Goal: Transaction & Acquisition: Purchase product/service

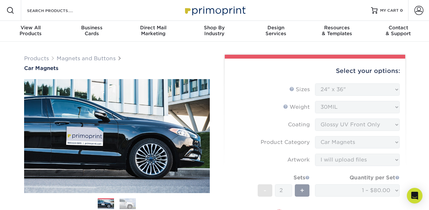
select select "24.00x36.00"
select select "48f17320-c7c2-4f0d-b371-c8050bb445b2"
select select "upload"
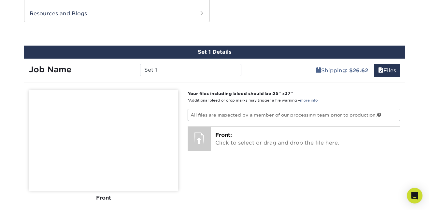
scroll to position [342, 0]
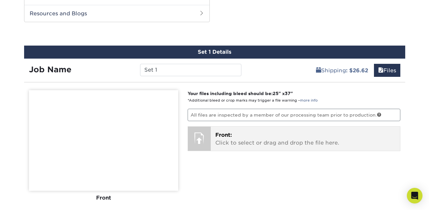
click at [212, 146] on div "Front: Click to select or drag and drop the file here. Choose file svg logo veg…" at bounding box center [305, 139] width 189 height 24
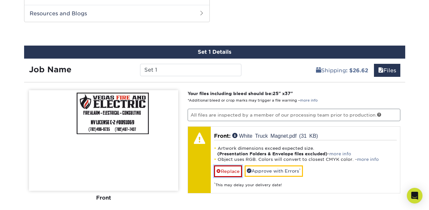
click at [218, 172] on span at bounding box center [219, 171] width 5 height 5
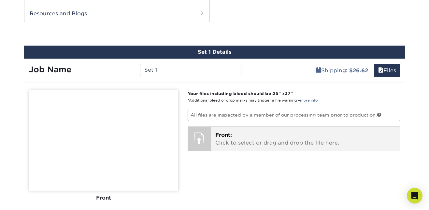
click at [205, 140] on div at bounding box center [199, 138] width 23 height 23
click at [199, 138] on div at bounding box center [199, 138] width 23 height 23
click at [212, 141] on div "Front: Click to select or drag and drop the file here. Choose file svg logo veg…" at bounding box center [305, 139] width 189 height 24
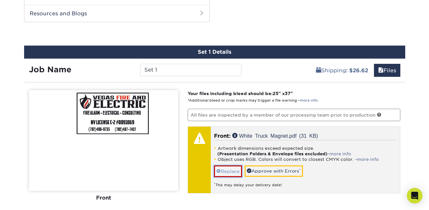
click at [236, 169] on link "Replace" at bounding box center [228, 171] width 28 height 11
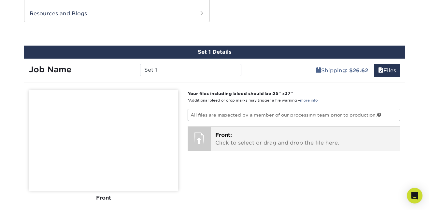
click at [201, 136] on div at bounding box center [199, 138] width 23 height 23
click at [202, 131] on div at bounding box center [199, 138] width 23 height 23
click at [193, 138] on div at bounding box center [199, 138] width 23 height 23
click at [199, 131] on div at bounding box center [199, 138] width 23 height 23
click at [218, 133] on span "Front:" at bounding box center [224, 135] width 17 height 6
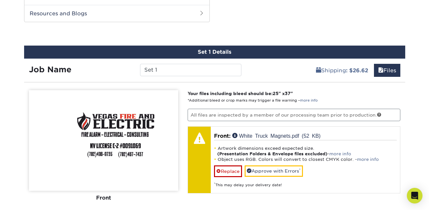
drag, startPoint x: 135, startPoint y: 131, endPoint x: 219, endPoint y: 136, distance: 84.2
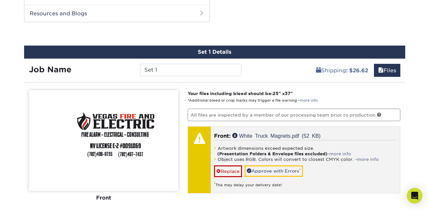
click at [102, 139] on img at bounding box center [103, 140] width 149 height 101
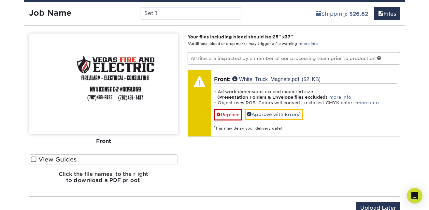
scroll to position [390, 0]
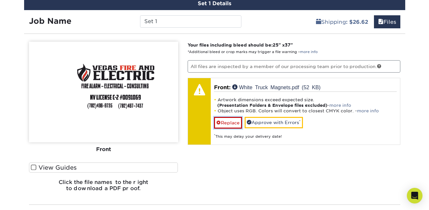
click at [233, 119] on link "Replace" at bounding box center [228, 122] width 28 height 11
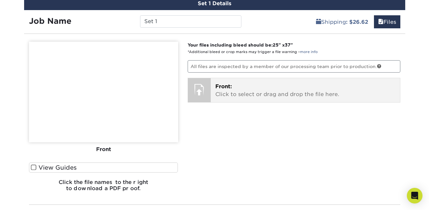
click at [226, 97] on p "Front: Click to select or drag and drop the file here." at bounding box center [306, 91] width 180 height 16
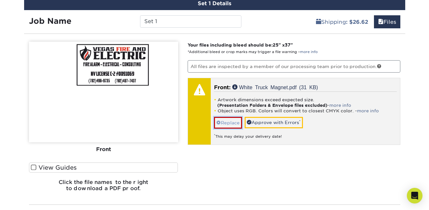
click at [235, 121] on link "Replace" at bounding box center [228, 122] width 28 height 11
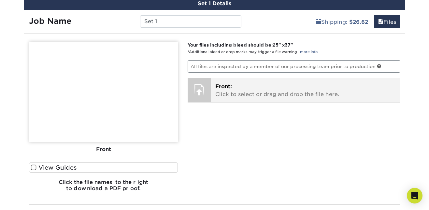
click at [246, 97] on p "Front: Click to select or drag and drop the file here." at bounding box center [306, 91] width 180 height 16
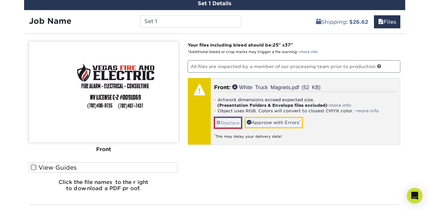
click at [231, 123] on link "Replace" at bounding box center [228, 122] width 28 height 11
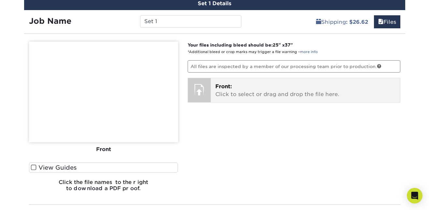
click at [212, 94] on div "Front: Click to select or drag and drop the file here. Choose file svg logo veg…" at bounding box center [305, 90] width 189 height 24
click at [226, 83] on p "Front: Click to select or drag and drop the file here." at bounding box center [306, 91] width 180 height 16
click at [328, 93] on p "Front: Click to select or drag and drop the file here." at bounding box center [306, 91] width 180 height 16
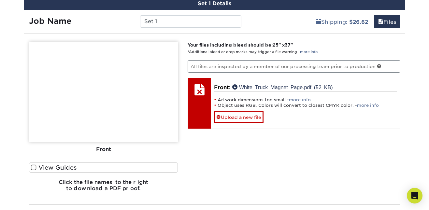
click at [300, 181] on div "Your files including bleed should be: 25 " x 37 " *Additional bleed or crop mar…" at bounding box center [294, 119] width 223 height 155
